Goal: Information Seeking & Learning: Learn about a topic

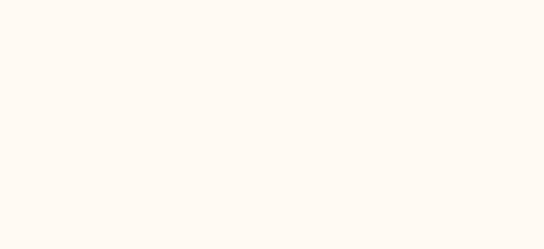
click at [544, 0] on html at bounding box center [272, 0] width 544 height 0
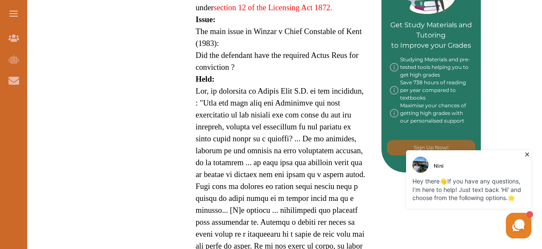
scroll to position [439, 0]
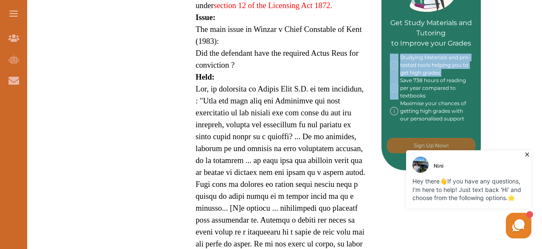
drag, startPoint x: 541, startPoint y: 55, endPoint x: 543, endPoint y: 83, distance: 28.1
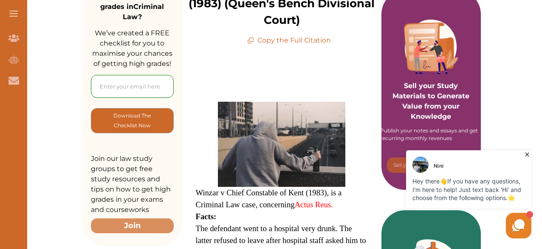
scroll to position [153, 0]
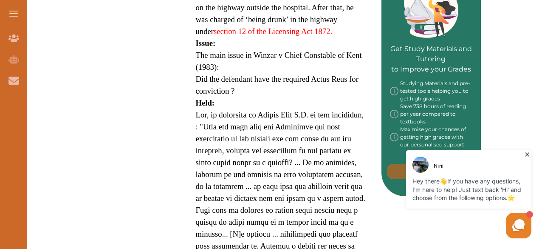
scroll to position [416, 0]
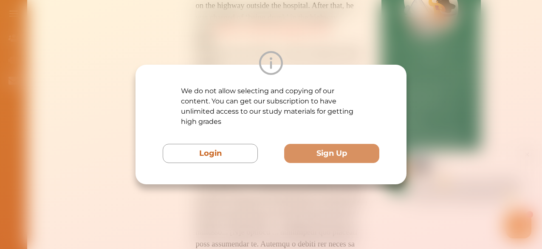
click at [303, 121] on p "We do not allow selecting and copying of our content. You can get our subscript…" at bounding box center [271, 106] width 181 height 41
click at [89, 49] on div "We do not allow selecting and copying of our content. You can get our subscript…" at bounding box center [271, 124] width 542 height 249
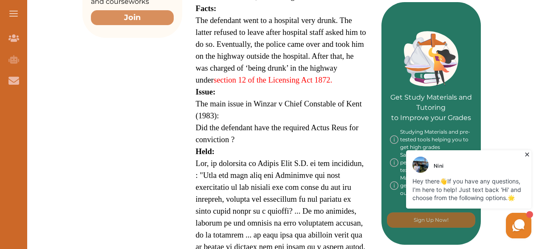
scroll to position [365, 0]
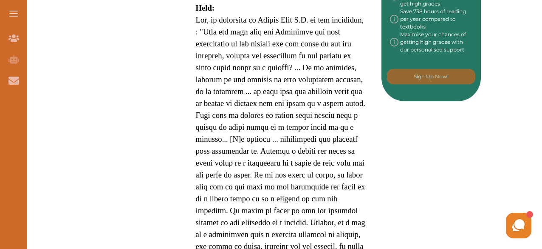
scroll to position [510, 0]
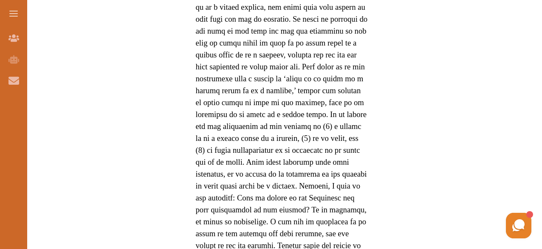
scroll to position [784, 0]
